Goal: Find specific page/section: Find specific page/section

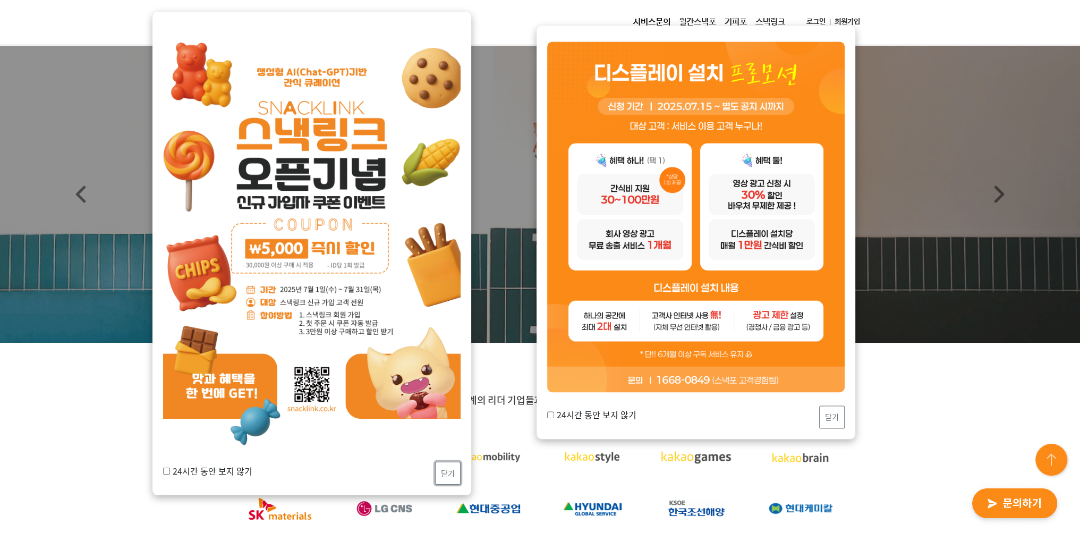
click at [442, 470] on button "닫기" at bounding box center [447, 473] width 25 height 23
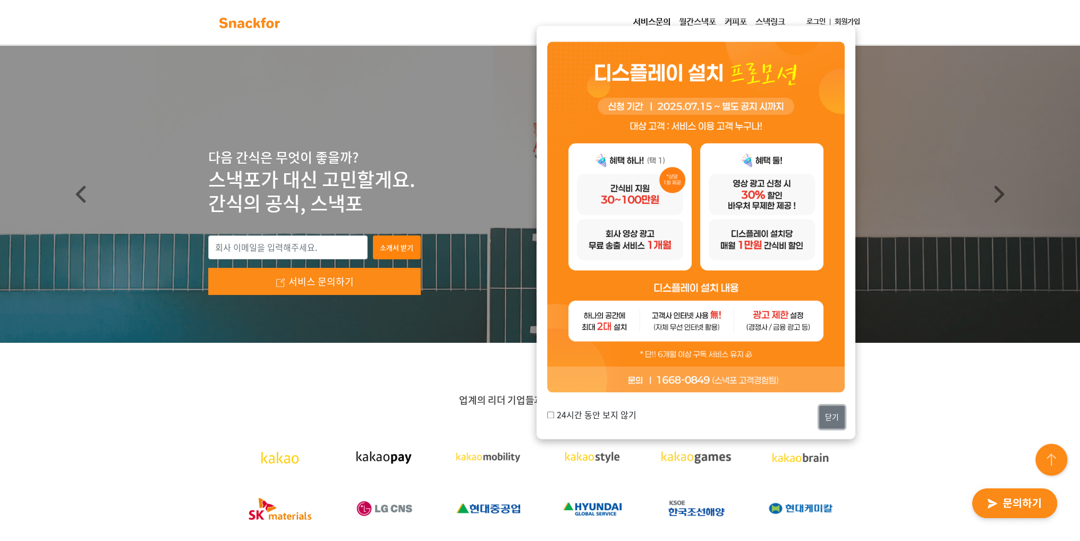
click at [837, 418] on button "닫기" at bounding box center [831, 416] width 25 height 23
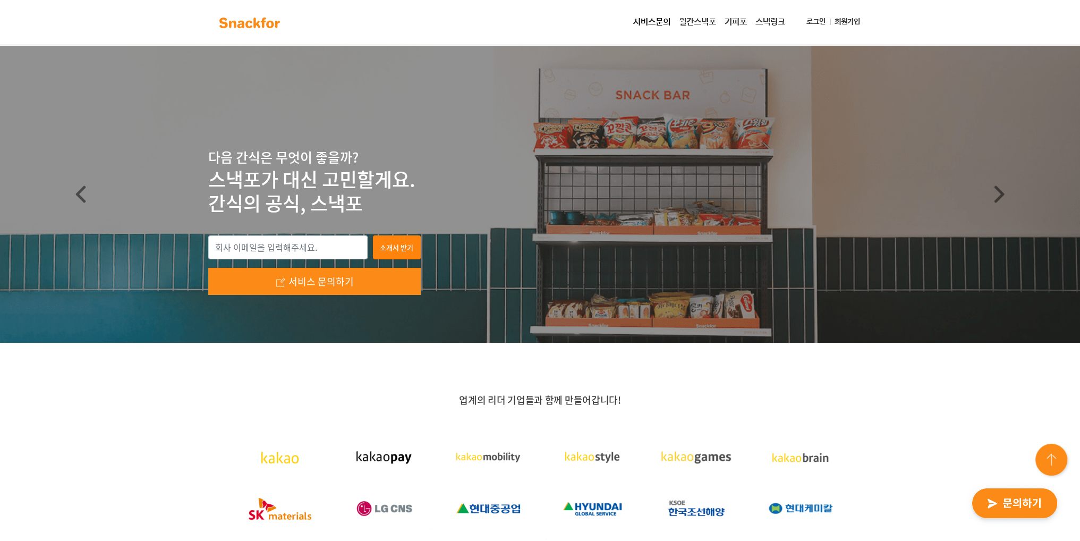
click at [692, 23] on link "월간스낵포" at bounding box center [698, 22] width 46 height 21
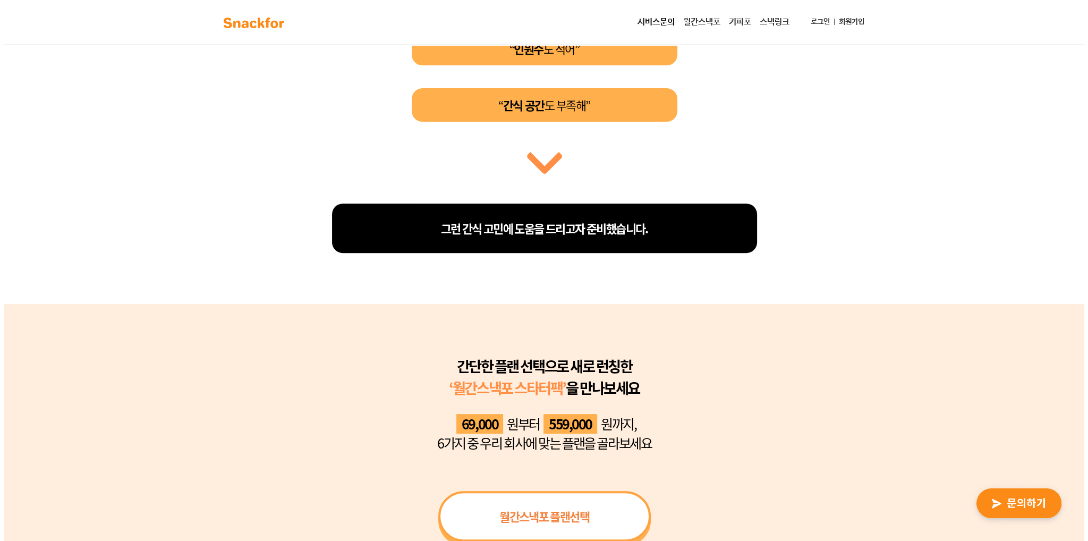
scroll to position [319, 0]
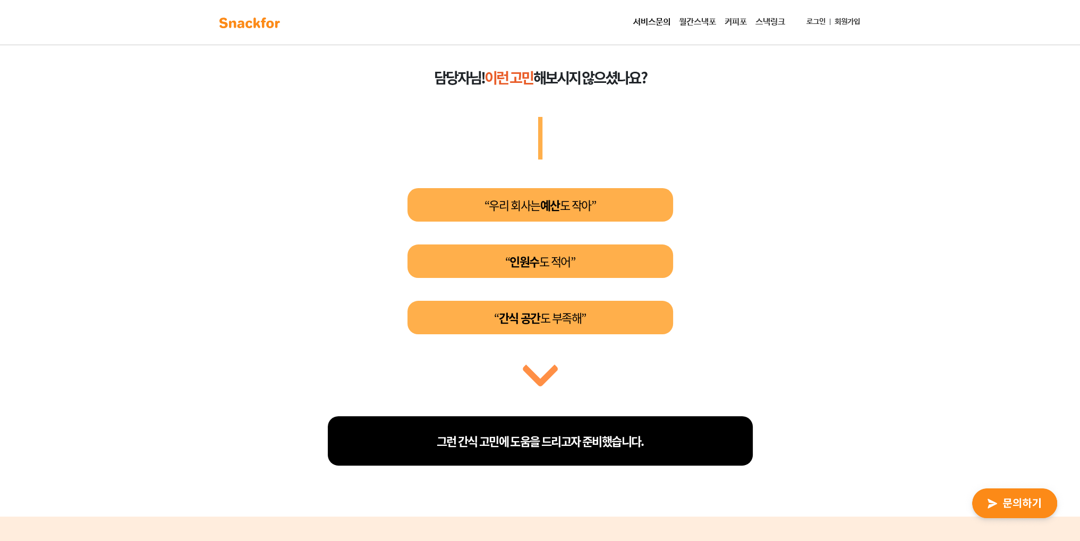
click at [653, 23] on link "서비스문의" at bounding box center [652, 22] width 46 height 21
